Goal: Transaction & Acquisition: Subscribe to service/newsletter

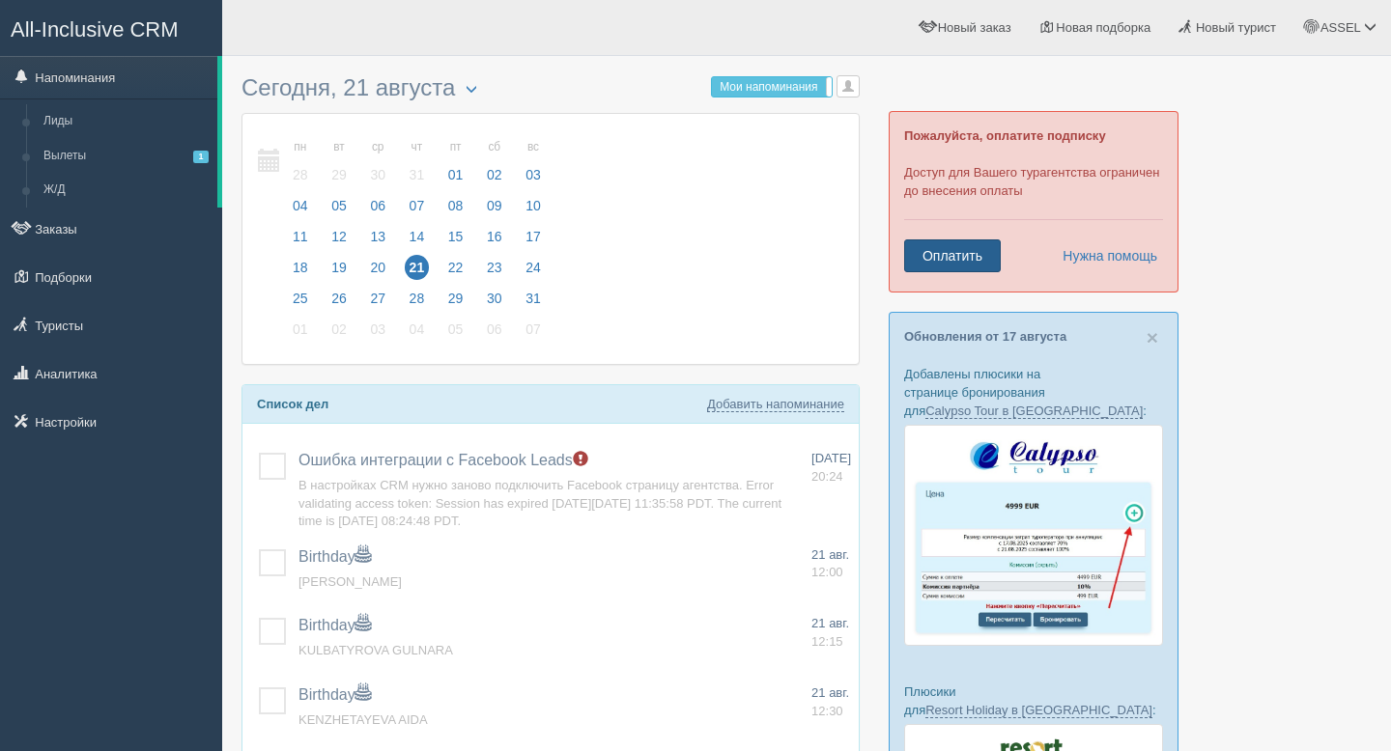
click at [971, 249] on link "Оплатить" at bounding box center [952, 256] width 97 height 33
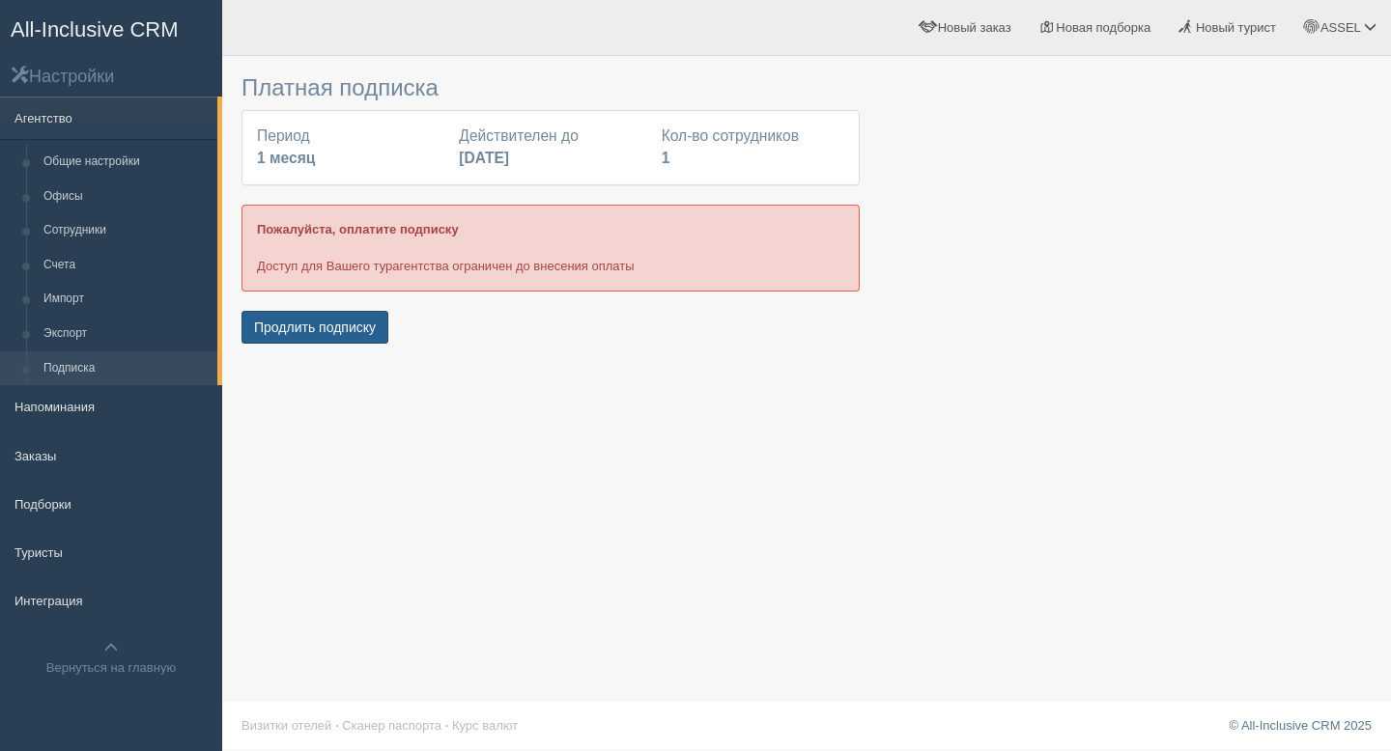
click at [332, 317] on button "Продлить подписку" at bounding box center [314, 327] width 147 height 33
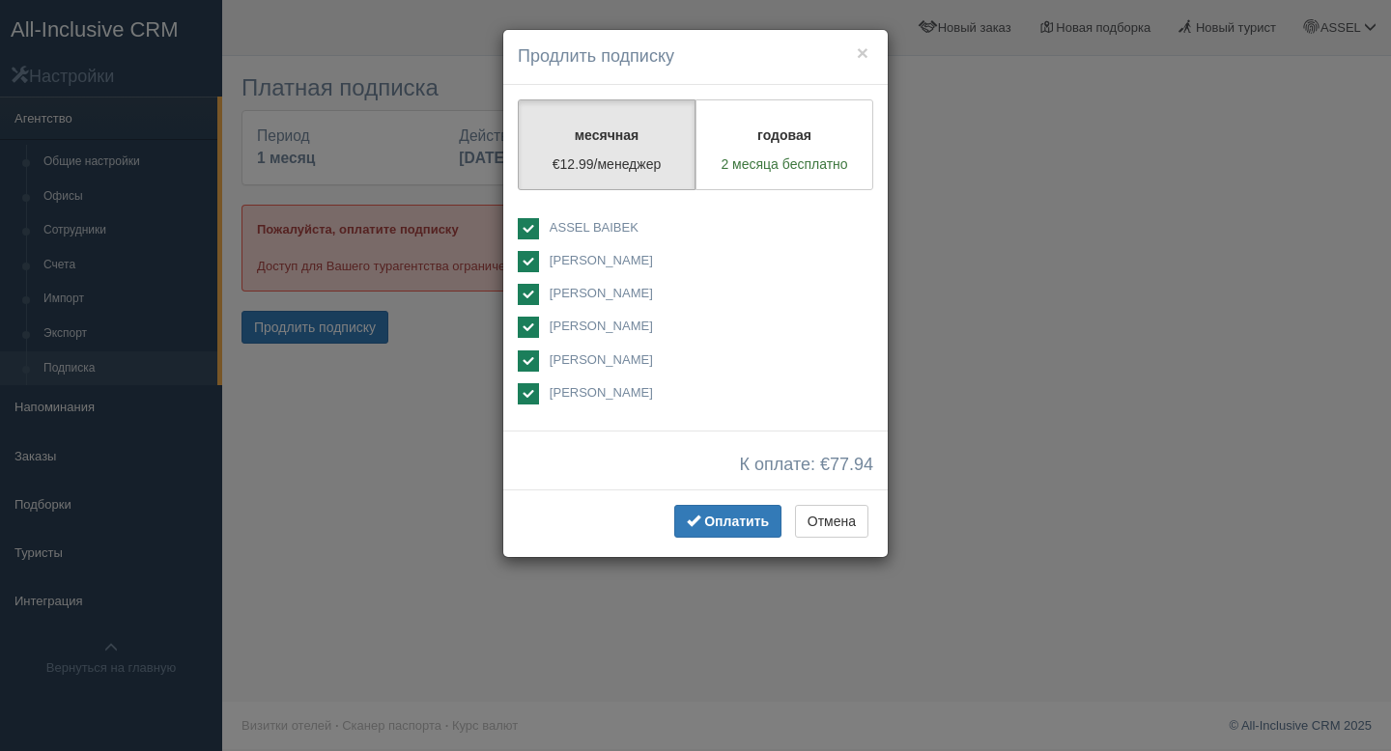
click at [565, 257] on span "[PERSON_NAME]" at bounding box center [601, 260] width 103 height 14
checkbox input "false"
click at [562, 293] on span "[PERSON_NAME]" at bounding box center [601, 293] width 103 height 14
checkbox input "false"
click at [562, 322] on span "[PERSON_NAME]" at bounding box center [601, 326] width 103 height 14
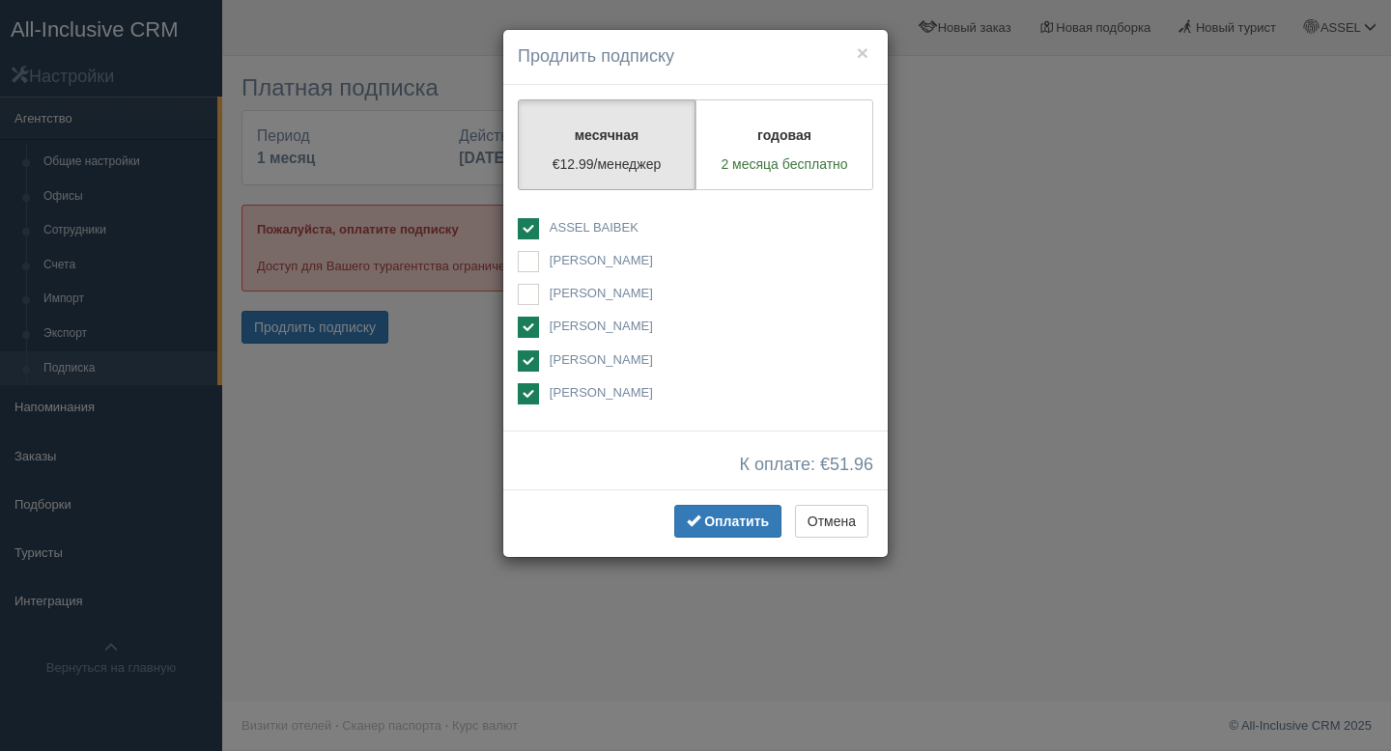
checkbox input "false"
click at [562, 357] on span "[PERSON_NAME]" at bounding box center [601, 360] width 103 height 14
checkbox input "false"
click at [563, 387] on span "[PERSON_NAME]" at bounding box center [601, 392] width 103 height 14
checkbox input "false"
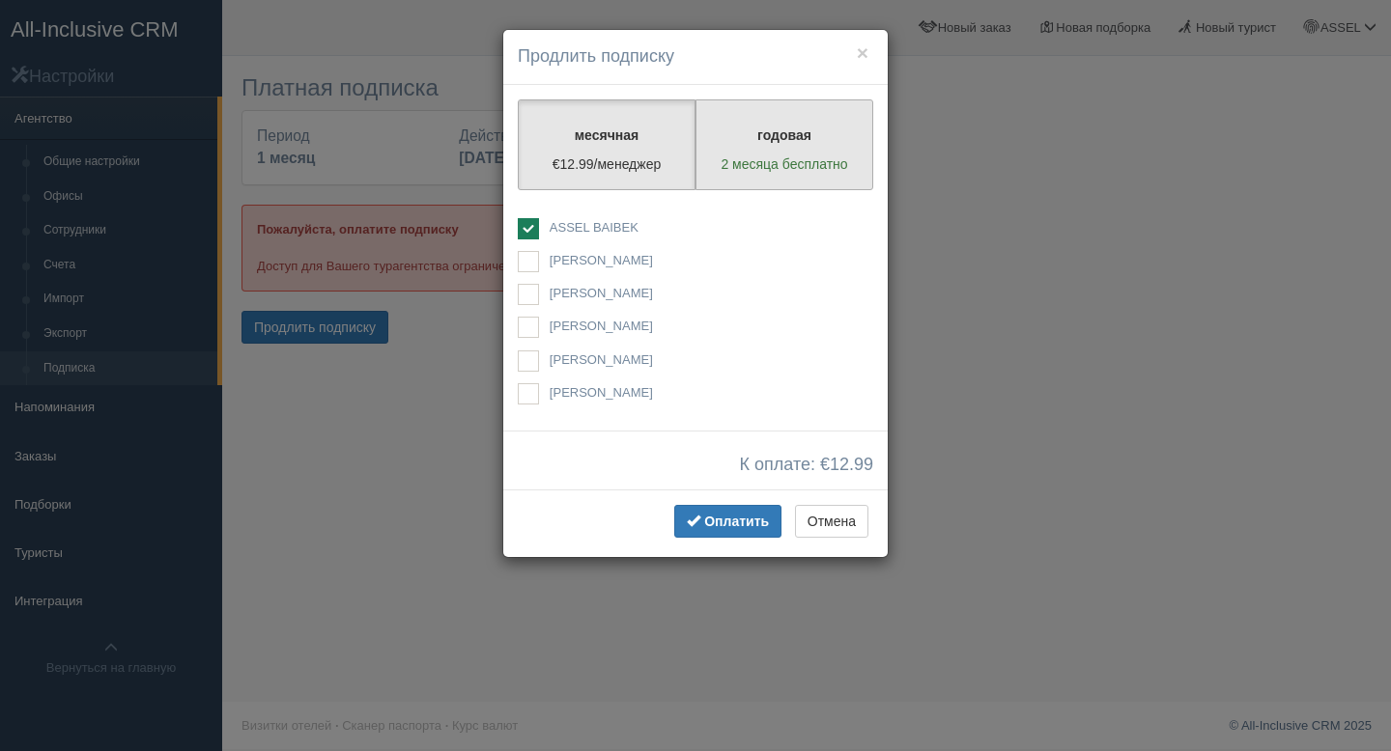
click at [773, 155] on p "2 месяца бесплатно" at bounding box center [784, 164] width 153 height 19
radio input "true"
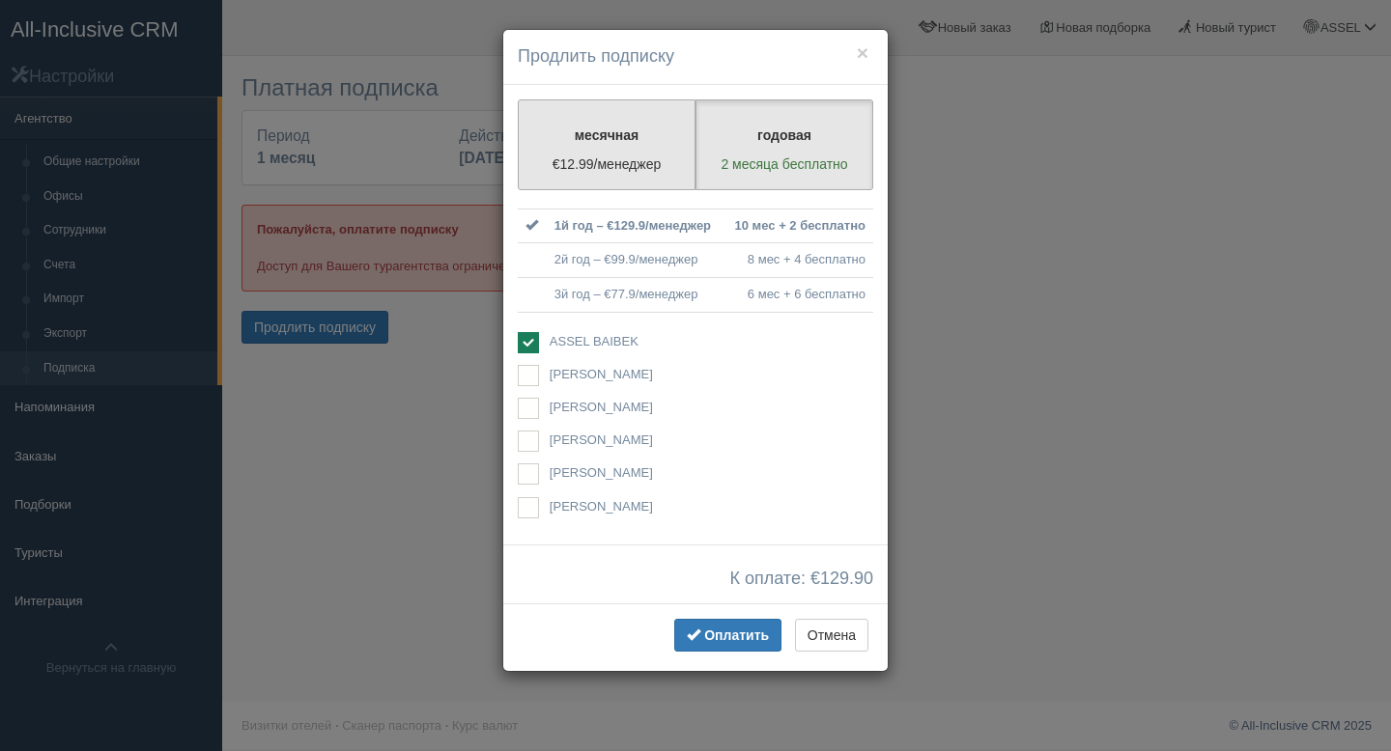
click at [662, 143] on p "месячная" at bounding box center [606, 135] width 153 height 19
radio input "true"
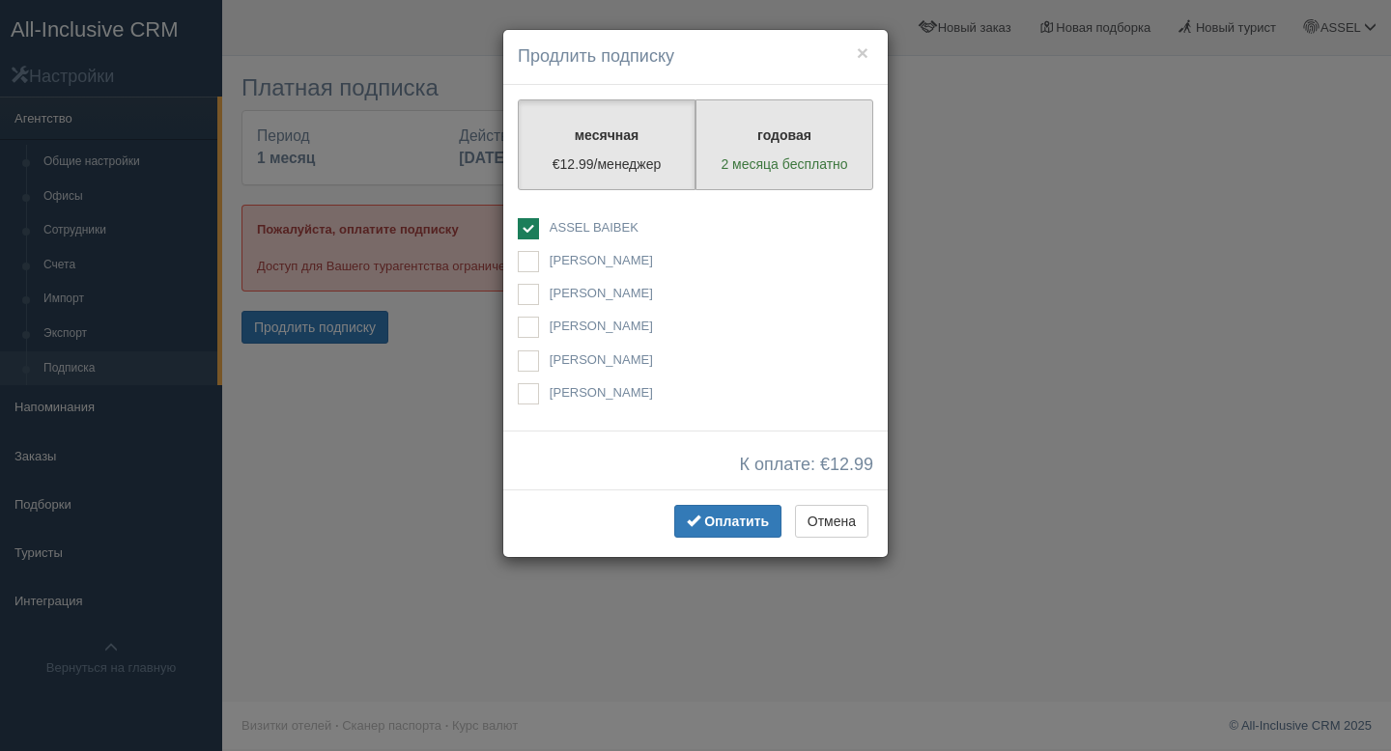
click at [719, 141] on p "годовая" at bounding box center [784, 135] width 153 height 19
radio input "true"
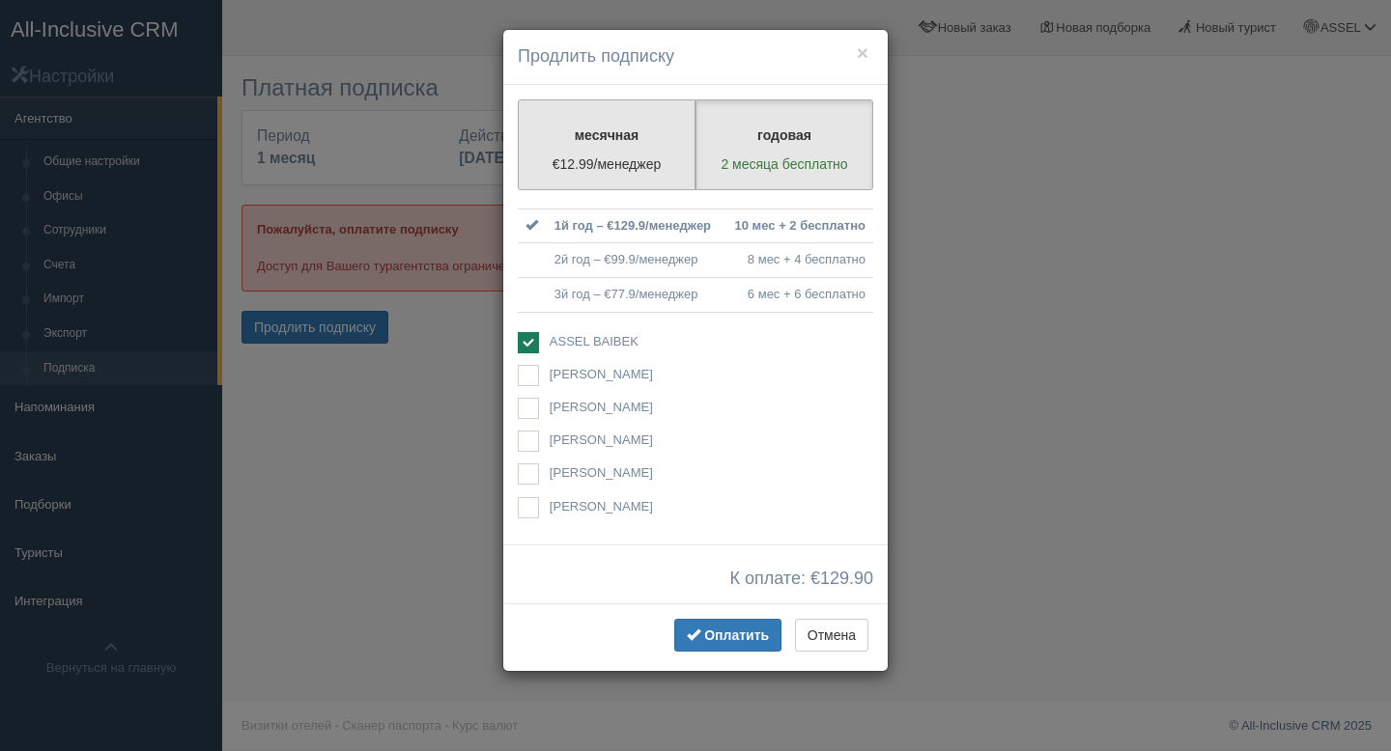
click at [662, 142] on p "месячная" at bounding box center [606, 135] width 153 height 19
radio input "true"
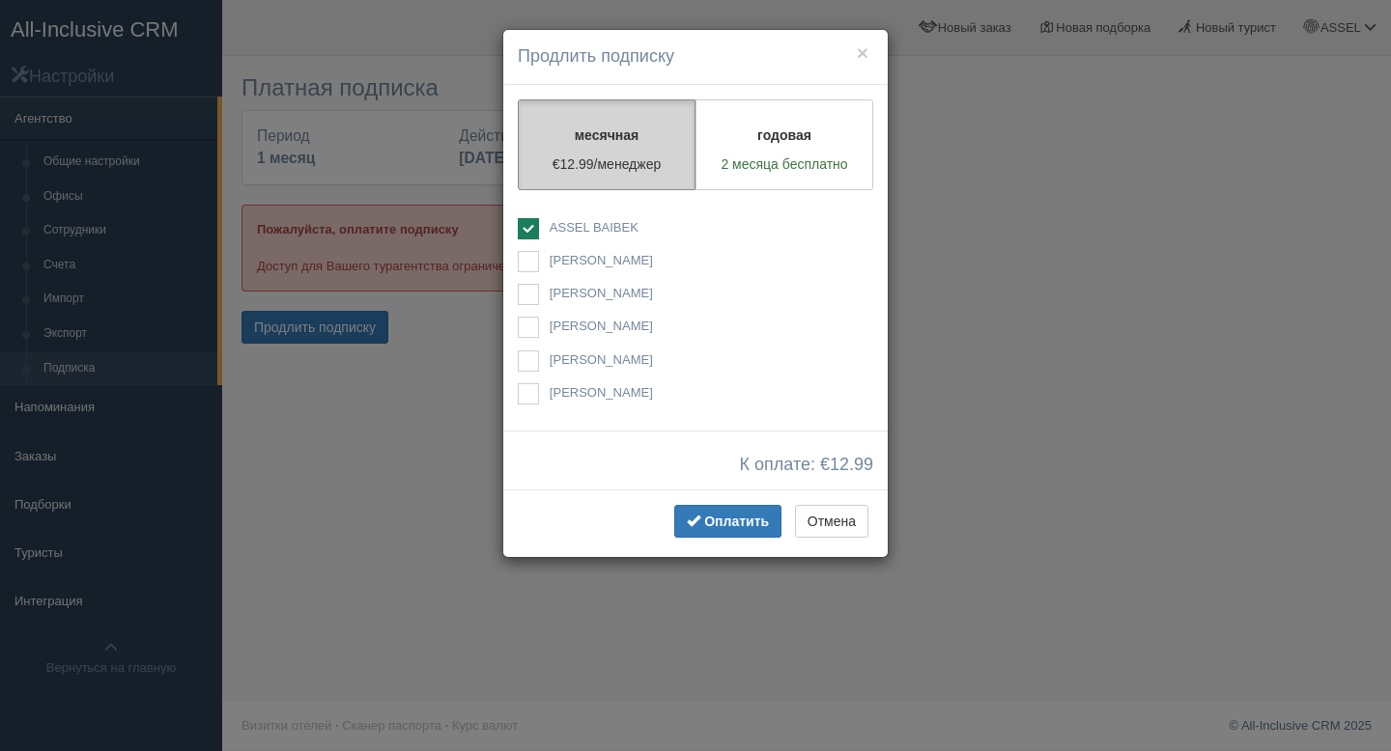
click at [662, 143] on p "месячная" at bounding box center [606, 135] width 153 height 19
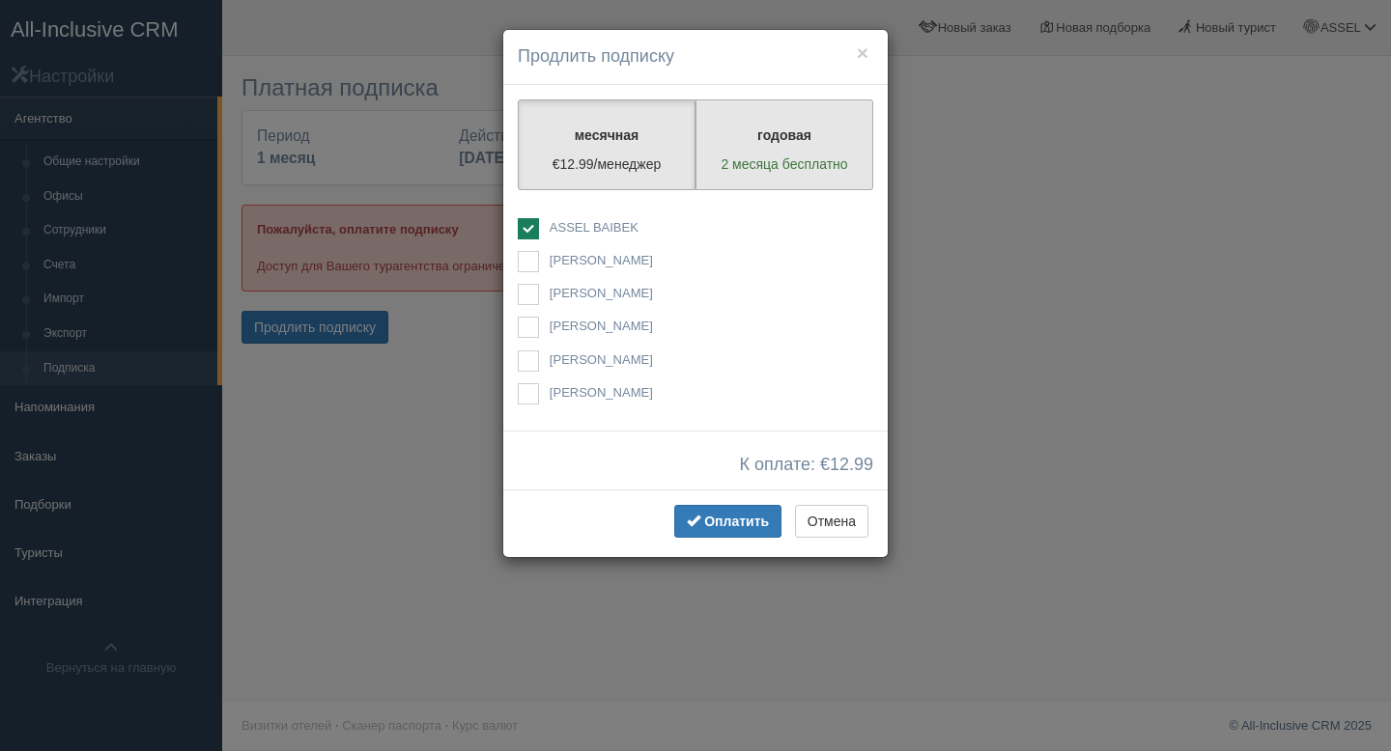
click at [723, 148] on label "годовая 2 месяца бесплатно" at bounding box center [784, 144] width 178 height 91
radio input "true"
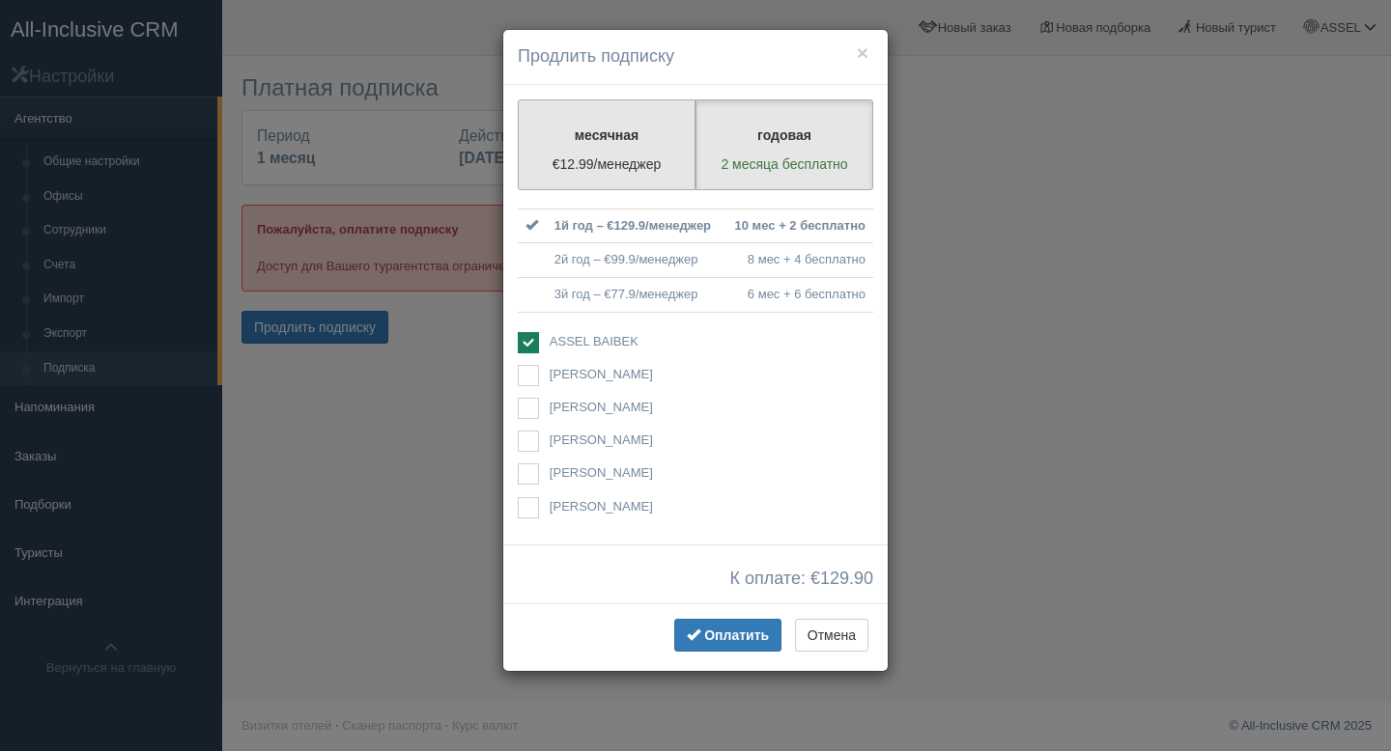
click at [671, 150] on label "месячная €12.99/менеджер" at bounding box center [607, 144] width 178 height 91
radio input "true"
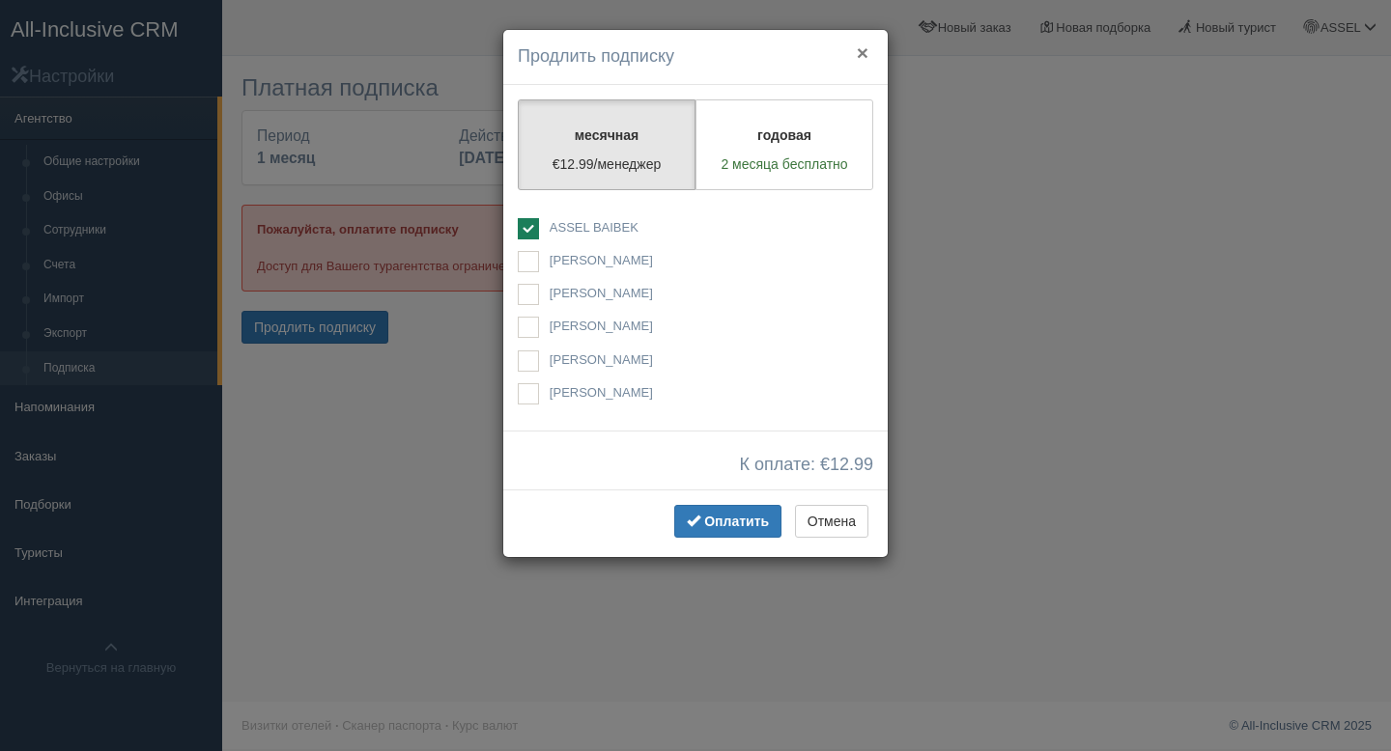
click at [863, 57] on button "×" at bounding box center [863, 53] width 12 height 20
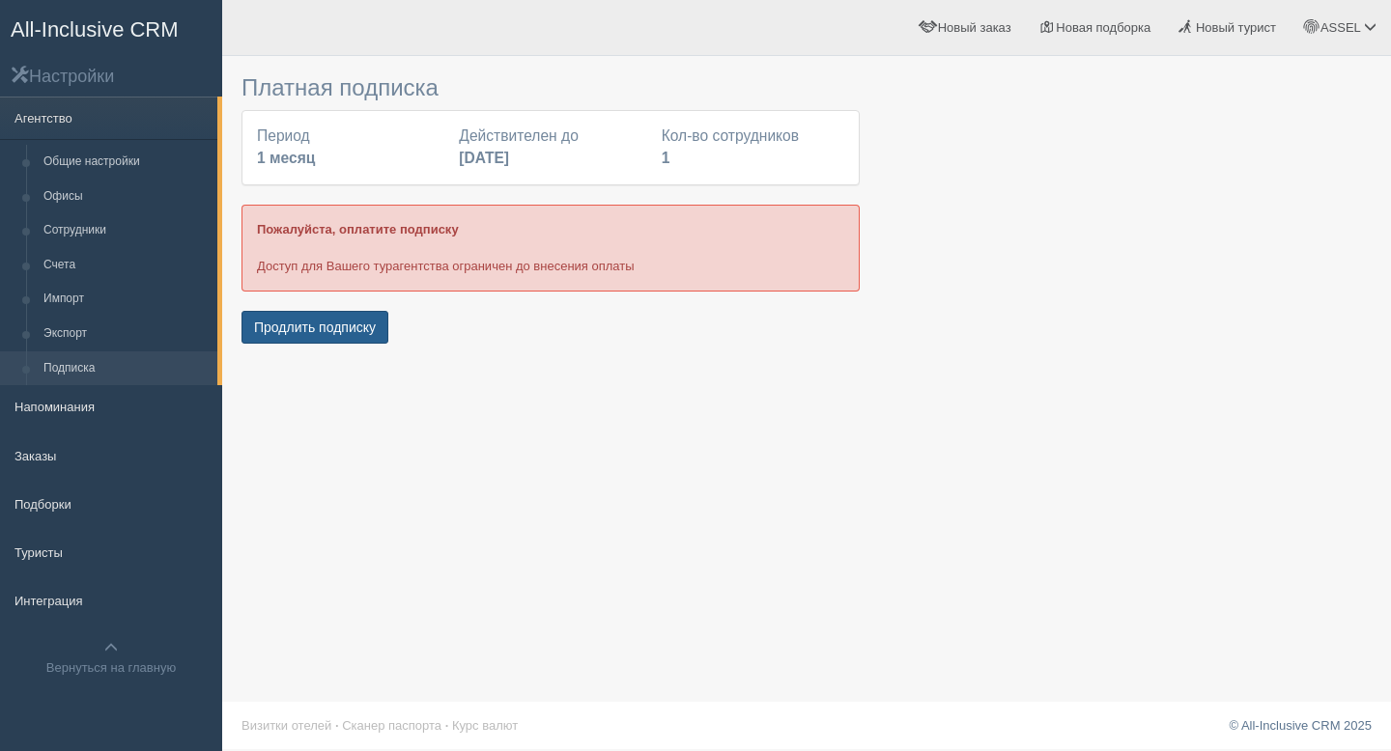
click at [383, 318] on button "Продлить подписку" at bounding box center [314, 327] width 147 height 33
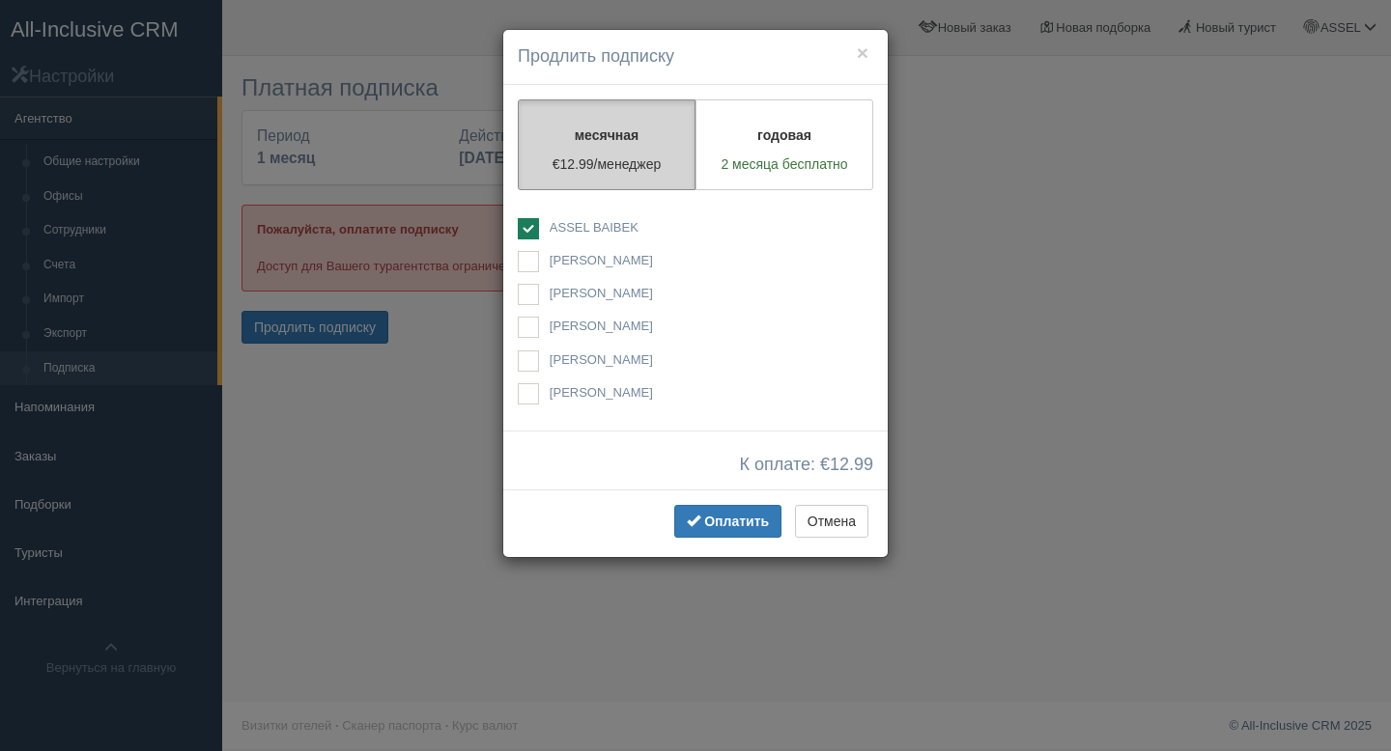
click at [592, 173] on p "€12.99/менеджер" at bounding box center [606, 164] width 153 height 19
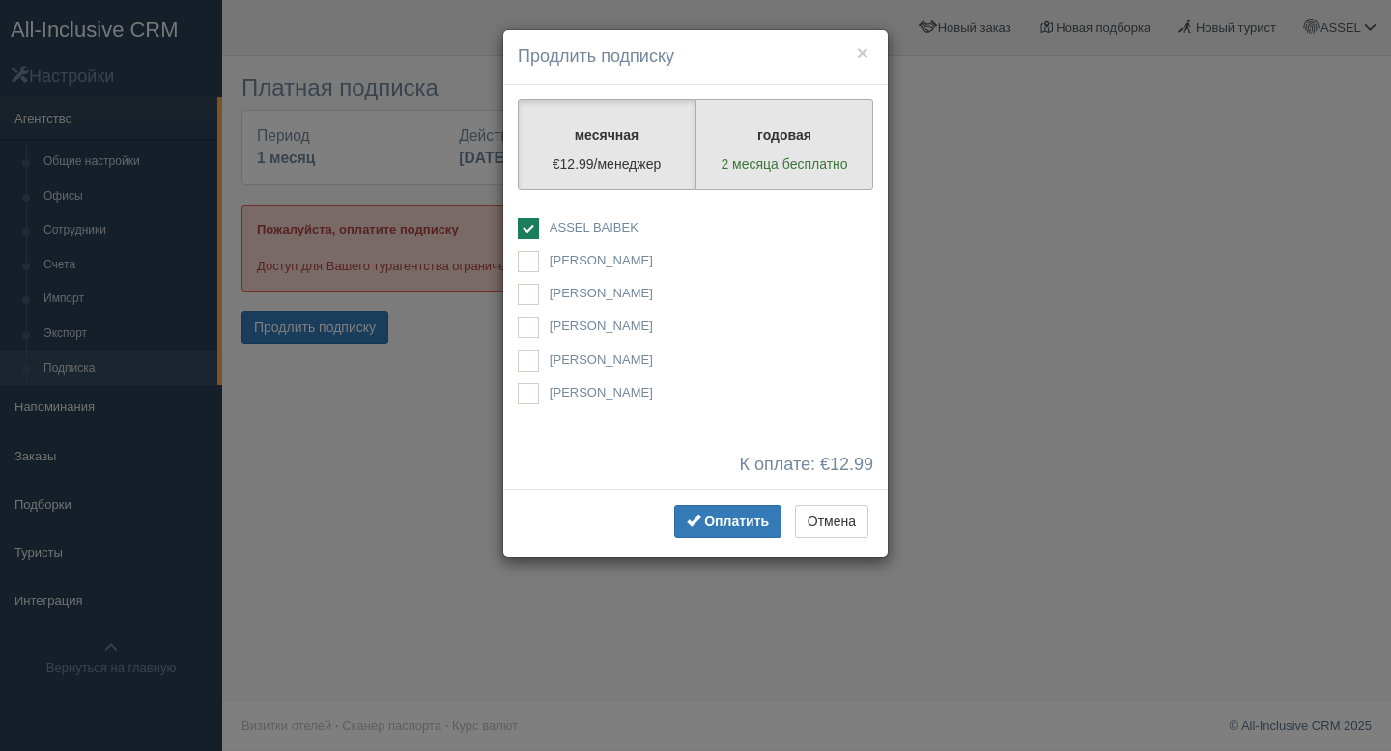
click at [736, 155] on p "2 месяца бесплатно" at bounding box center [784, 164] width 153 height 19
radio input "true"
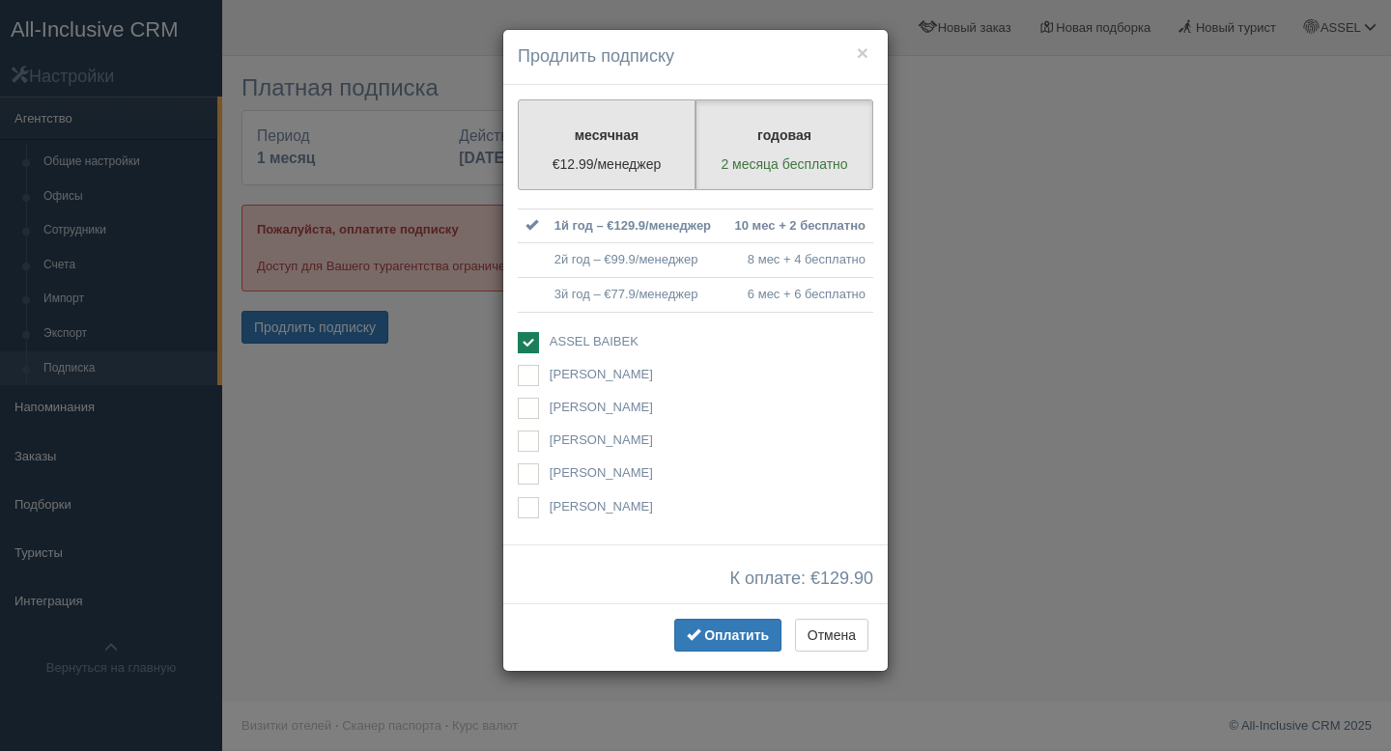
click at [656, 144] on label "месячная €12.99/менеджер" at bounding box center [607, 144] width 178 height 91
radio input "true"
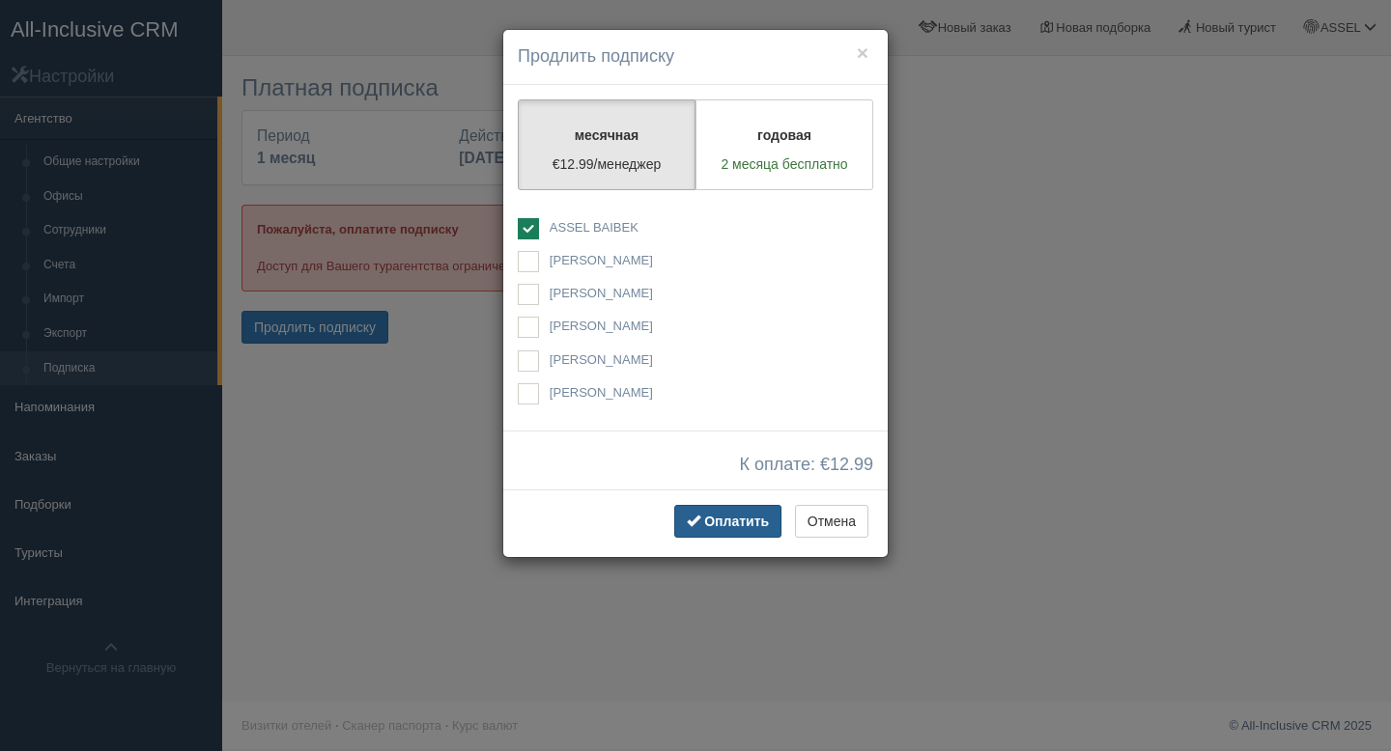
click at [752, 514] on span "Оплатить" at bounding box center [736, 521] width 65 height 15
